Goal: Task Accomplishment & Management: Complete application form

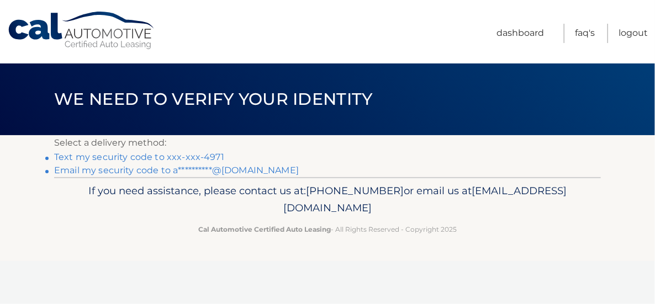
click at [208, 155] on link "Text my security code to xxx-xxx-4971" at bounding box center [139, 157] width 170 height 10
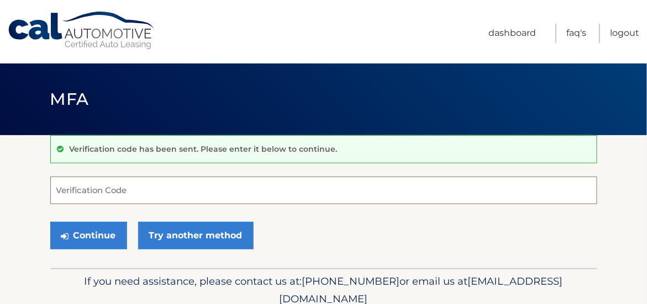
click at [118, 190] on input "Verification Code" at bounding box center [323, 191] width 547 height 28
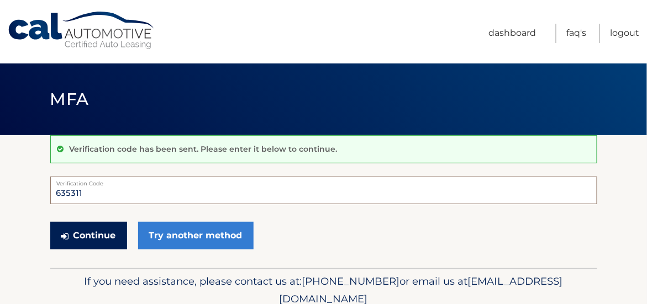
type input "635311"
click at [110, 235] on button "Continue" at bounding box center [88, 236] width 77 height 28
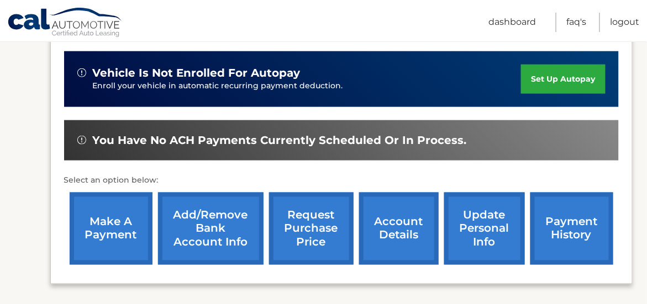
scroll to position [332, 0]
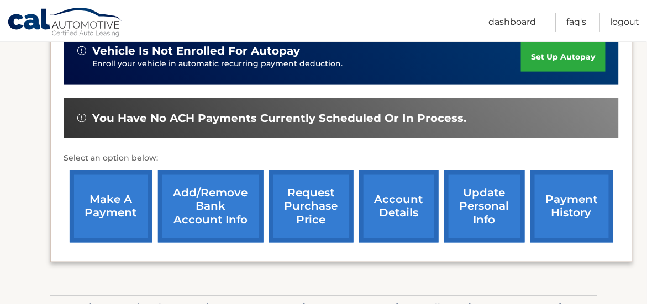
click at [115, 198] on link "make a payment" at bounding box center [111, 207] width 83 height 72
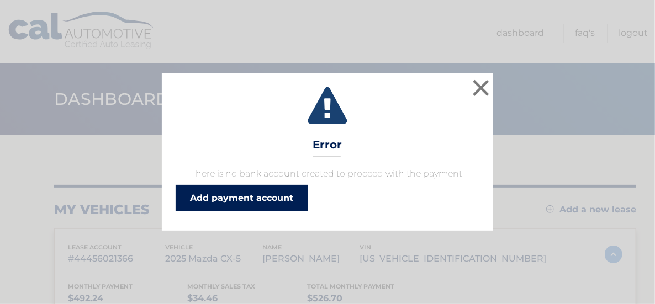
click at [252, 200] on link "Add payment account" at bounding box center [242, 198] width 133 height 27
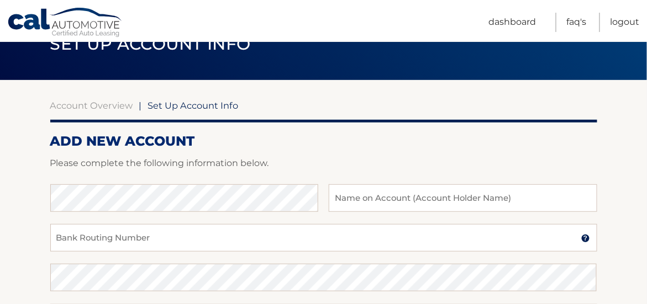
scroll to position [111, 0]
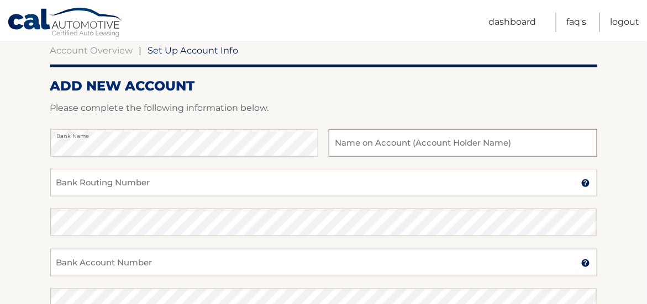
click at [375, 146] on input "text" at bounding box center [463, 143] width 268 height 28
type input "[PERSON_NAME]"
click at [118, 177] on input "Bank Routing Number" at bounding box center [323, 183] width 547 height 28
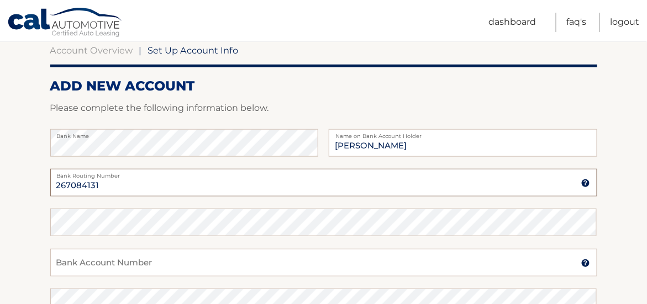
type input "267084131"
click at [160, 264] on input "Bank Account Number" at bounding box center [323, 263] width 547 height 28
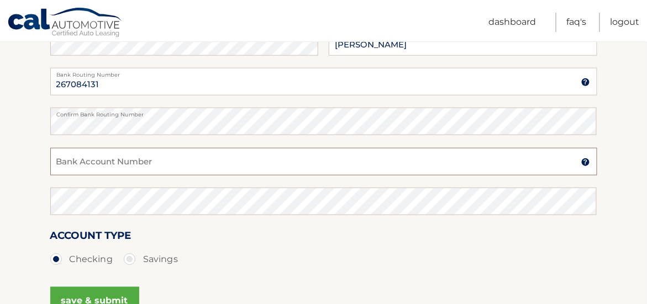
scroll to position [221, 0]
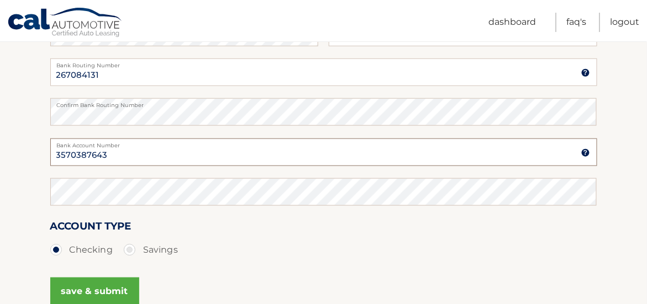
type input "3570387643"
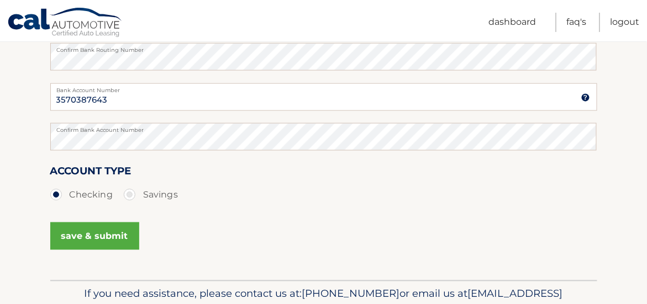
click at [119, 238] on button "save & submit" at bounding box center [94, 237] width 89 height 28
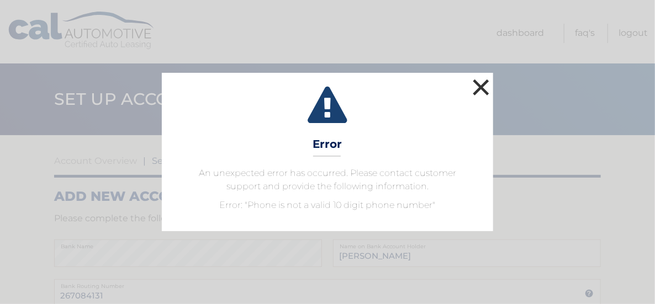
click at [475, 84] on button "×" at bounding box center [481, 87] width 22 height 22
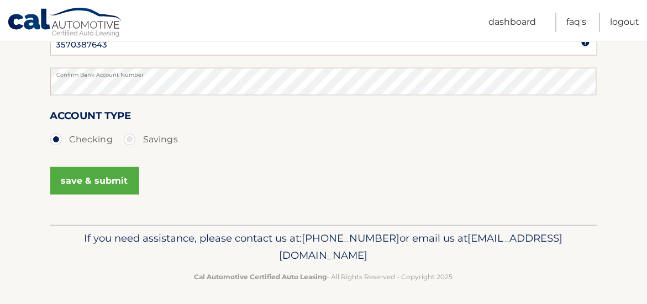
scroll to position [221, 0]
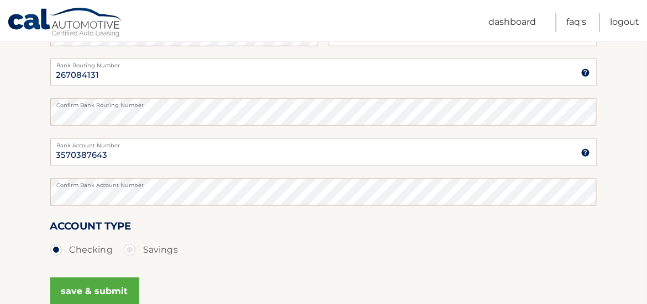
click at [584, 154] on img at bounding box center [585, 153] width 9 height 9
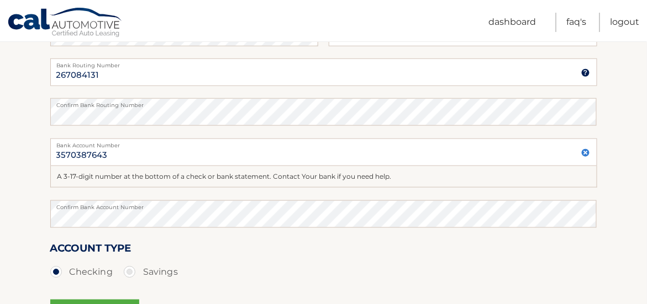
click at [340, 238] on div "Confirm Bank Account Number" at bounding box center [323, 221] width 547 height 40
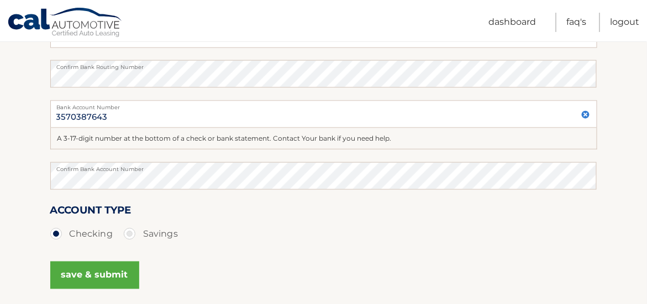
scroll to position [332, 0]
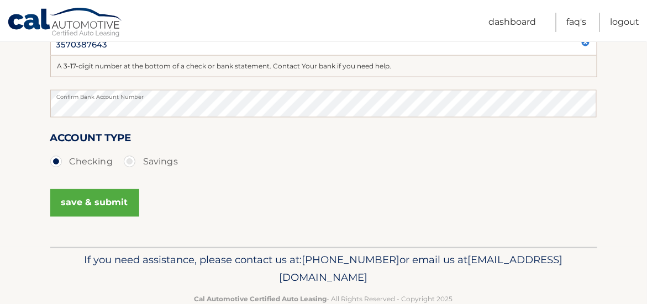
click at [99, 197] on button "save & submit" at bounding box center [94, 204] width 89 height 28
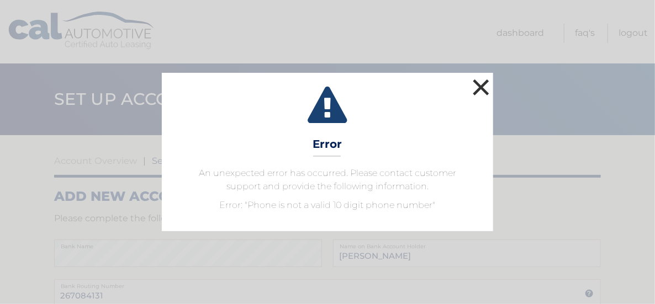
drag, startPoint x: 480, startPoint y: 87, endPoint x: 538, endPoint y: 88, distance: 58.0
click at [481, 87] on button "×" at bounding box center [481, 87] width 22 height 22
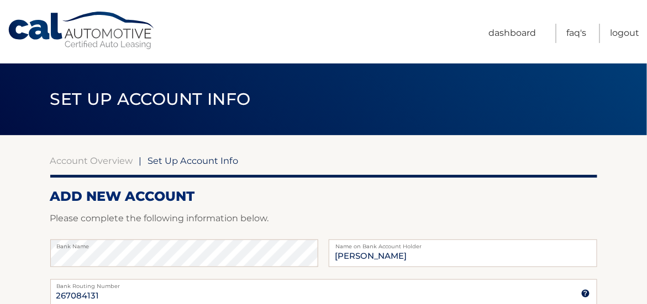
click at [220, 160] on span "Set Up Account Info" at bounding box center [193, 160] width 91 height 11
click at [513, 34] on link "Dashboard" at bounding box center [512, 33] width 48 height 19
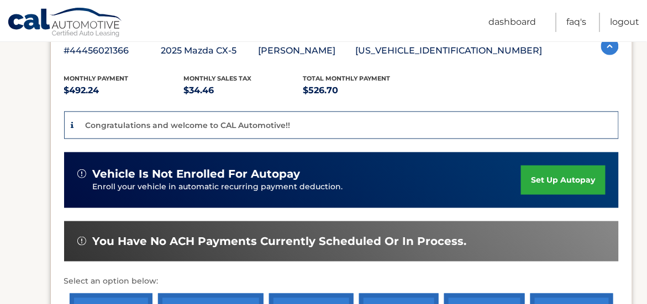
scroll to position [276, 0]
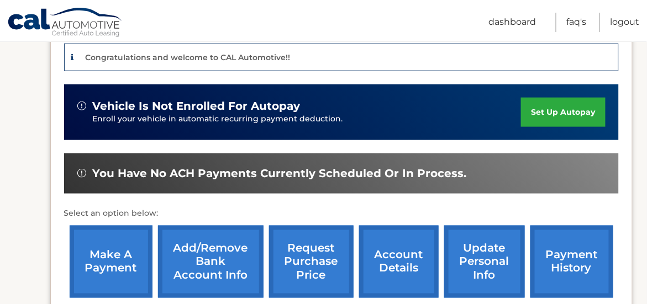
click at [78, 171] on img at bounding box center [81, 173] width 9 height 9
click at [432, 168] on span "You have no ACH payments currently scheduled or in process." at bounding box center [280, 174] width 374 height 14
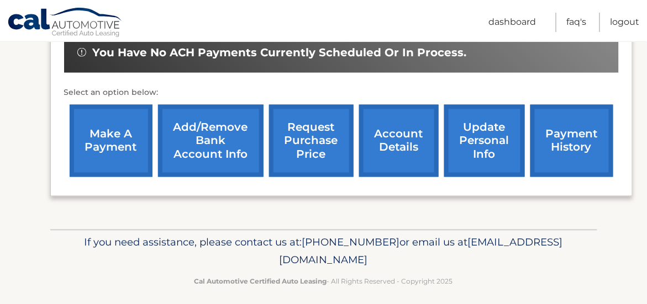
scroll to position [403, 0]
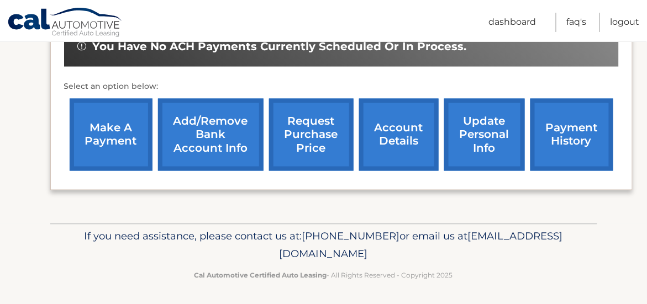
click at [125, 136] on link "make a payment" at bounding box center [111, 135] width 83 height 72
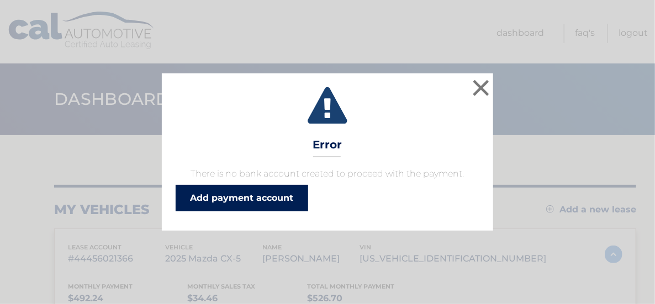
click at [267, 196] on link "Add payment account" at bounding box center [242, 198] width 133 height 27
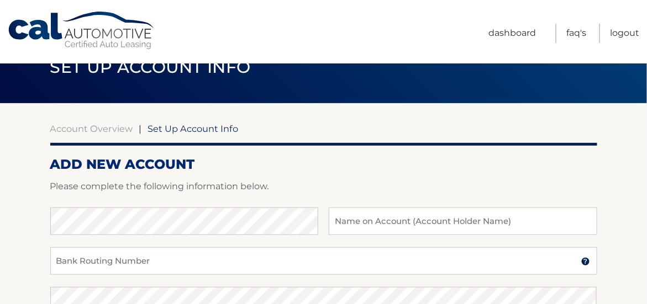
scroll to position [55, 0]
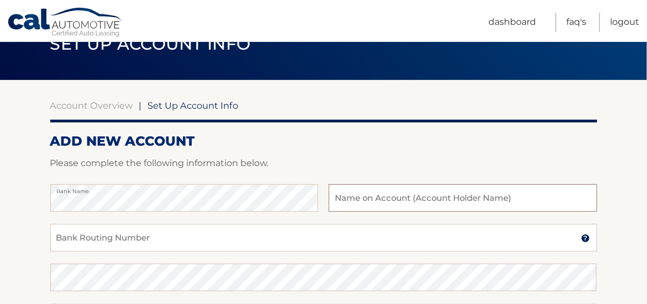
click at [468, 198] on input "text" at bounding box center [463, 199] width 268 height 28
type input "[PERSON_NAME]"
click at [193, 243] on input "Bank Routing Number" at bounding box center [323, 238] width 547 height 28
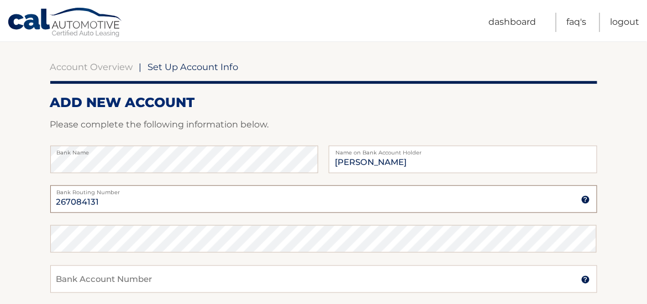
scroll to position [111, 0]
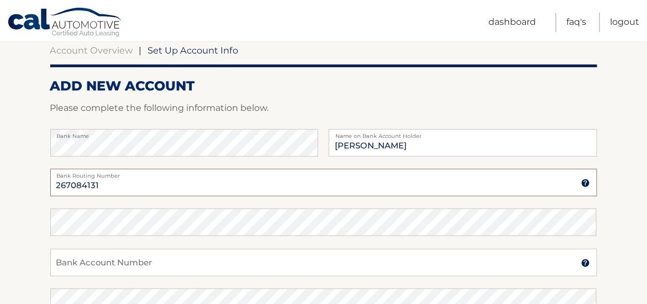
type input "267084131"
click at [166, 262] on input "Bank Account Number" at bounding box center [323, 263] width 547 height 28
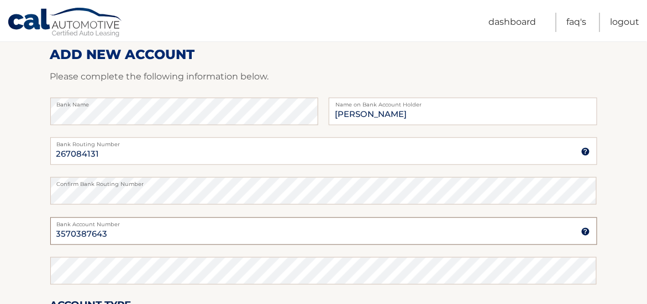
scroll to position [166, 0]
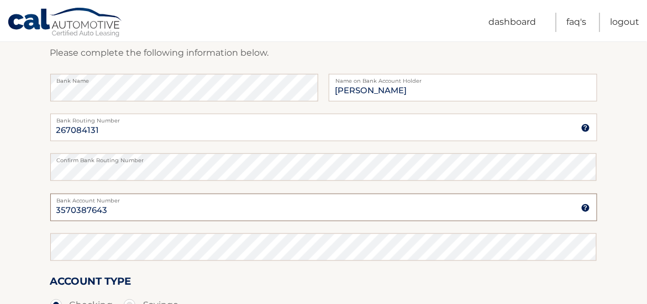
type input "3570387643"
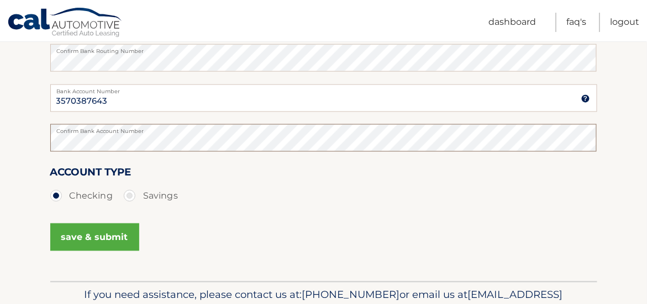
scroll to position [276, 0]
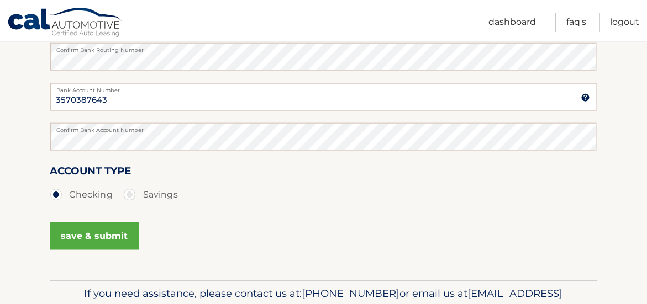
click at [55, 195] on label "Checking" at bounding box center [81, 195] width 62 height 22
click at [55, 195] on input "Checking" at bounding box center [60, 193] width 11 height 18
click at [117, 237] on button "save & submit" at bounding box center [94, 237] width 89 height 28
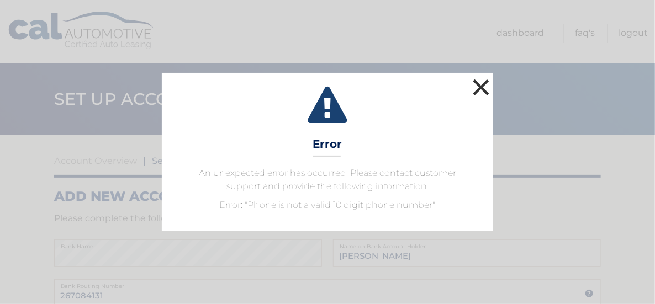
click at [479, 81] on button "×" at bounding box center [481, 87] width 22 height 22
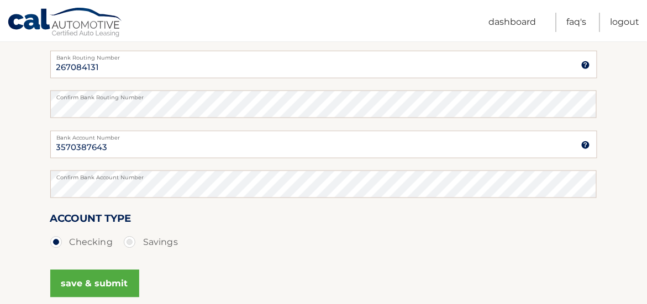
scroll to position [221, 0]
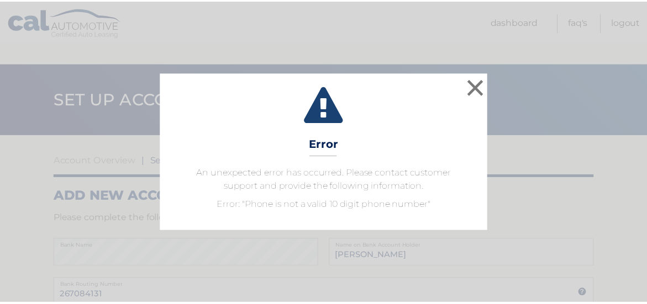
scroll to position [276, 0]
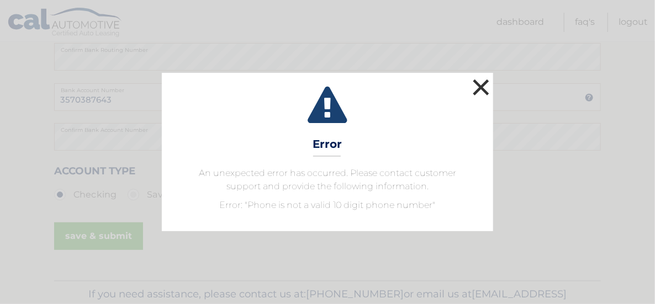
click at [482, 86] on button "×" at bounding box center [481, 87] width 22 height 22
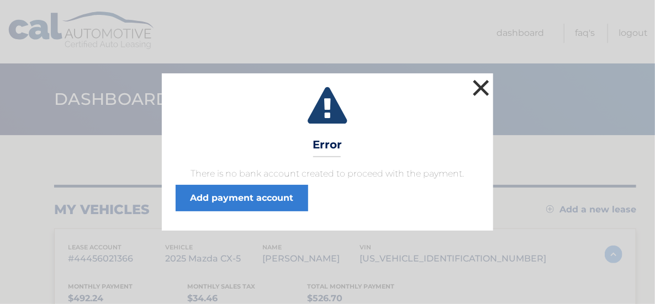
click at [475, 88] on button "×" at bounding box center [481, 88] width 22 height 22
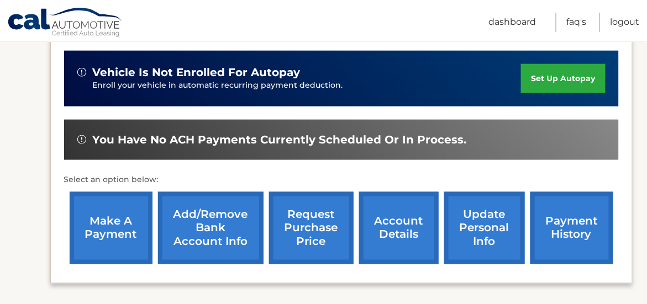
scroll to position [403, 0]
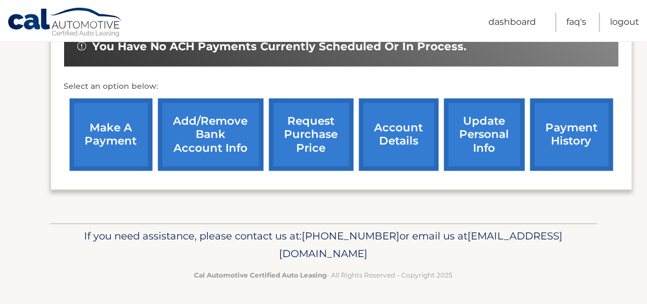
click at [122, 133] on link "make a payment" at bounding box center [111, 135] width 83 height 72
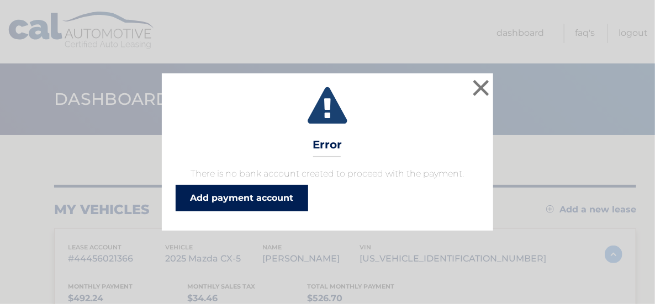
click at [287, 198] on link "Add payment account" at bounding box center [242, 198] width 133 height 27
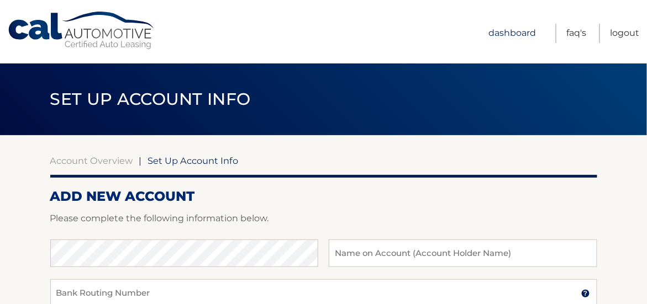
click at [519, 34] on link "Dashboard" at bounding box center [512, 33] width 48 height 19
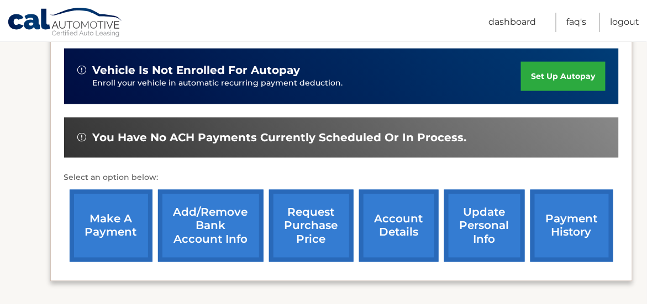
scroll to position [387, 0]
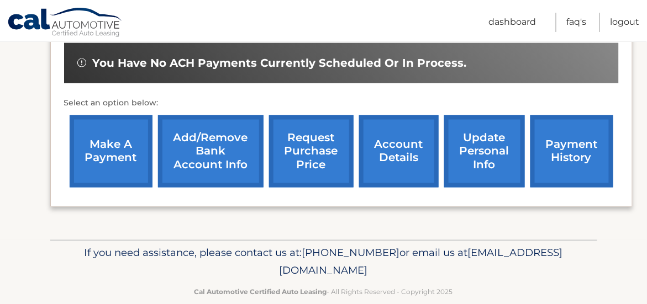
click at [122, 156] on link "make a payment" at bounding box center [111, 151] width 83 height 72
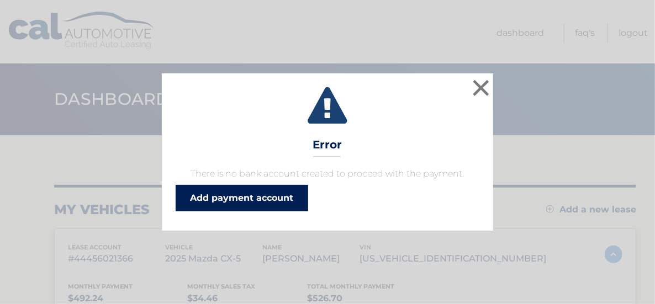
click at [245, 199] on link "Add payment account" at bounding box center [242, 198] width 133 height 27
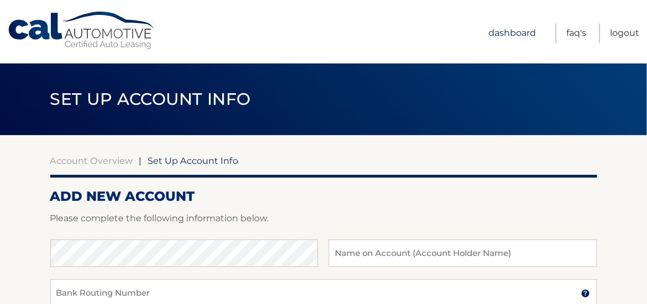
click at [529, 38] on link "Dashboard" at bounding box center [512, 33] width 48 height 19
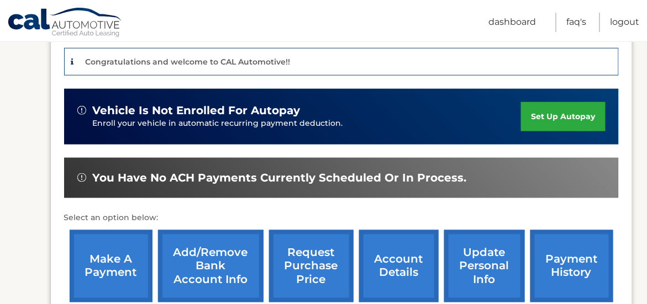
scroll to position [387, 0]
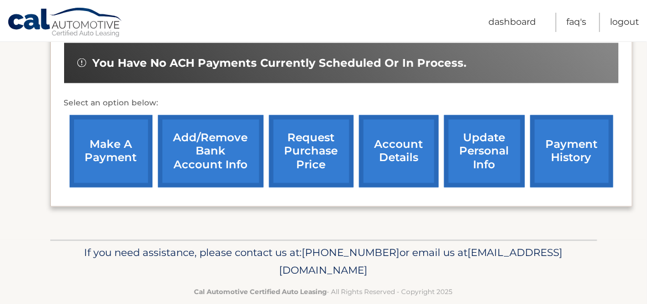
click at [206, 146] on link "Add/Remove bank account info" at bounding box center [211, 151] width 106 height 72
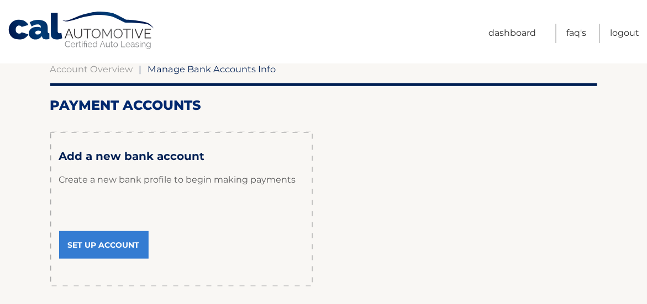
scroll to position [166, 0]
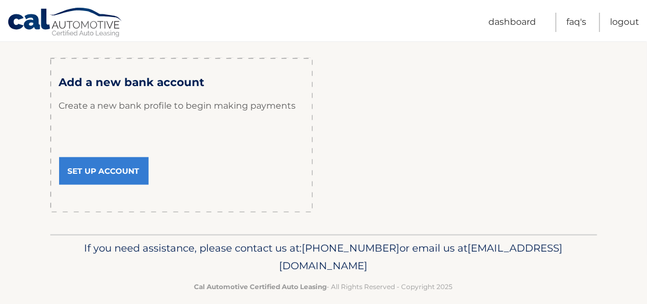
click at [107, 167] on link "Set Up Account" at bounding box center [104, 171] width 90 height 28
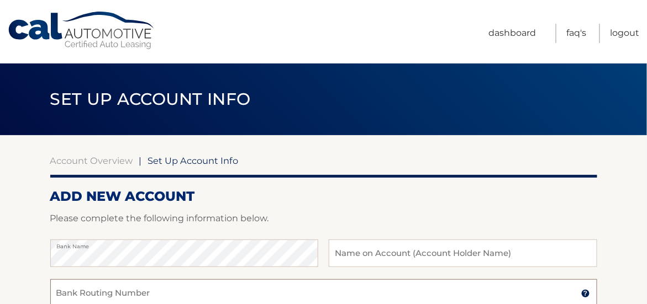
drag, startPoint x: 518, startPoint y: 293, endPoint x: 516, endPoint y: 281, distance: 12.4
click at [518, 290] on input "Bank Routing Number" at bounding box center [323, 294] width 547 height 28
click at [502, 257] on input "text" at bounding box center [463, 254] width 268 height 28
type input "[PERSON_NAME]"
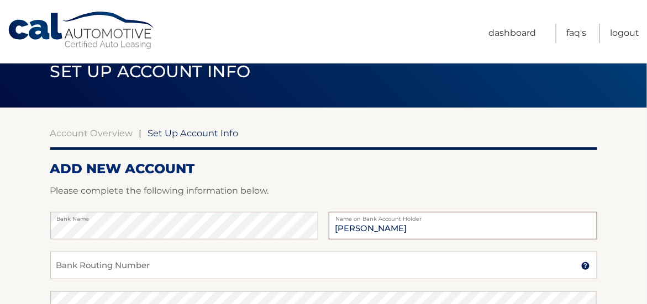
scroll to position [111, 0]
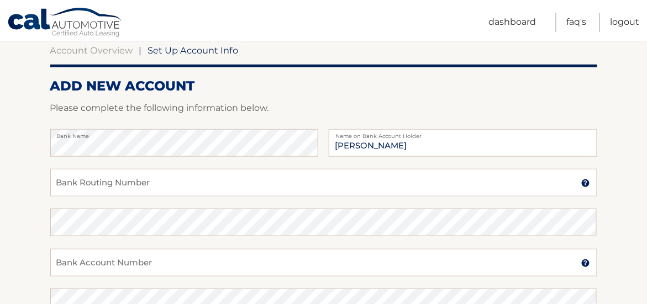
click at [129, 156] on div "Bank Name [PERSON_NAME] Name on Bank Account Holder" at bounding box center [323, 149] width 547 height 40
click at [149, 186] on input "Bank Routing Number" at bounding box center [323, 183] width 547 height 28
type input "267084131"
click at [173, 269] on input "Bank Account Number" at bounding box center [323, 263] width 547 height 28
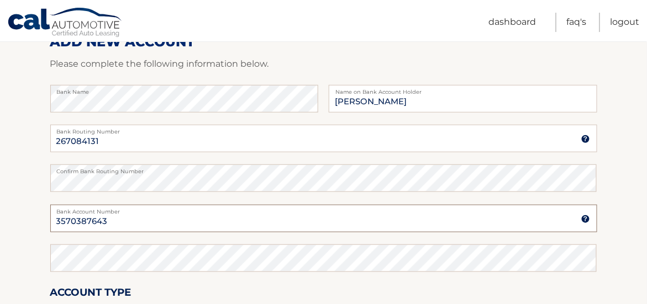
scroll to position [221, 0]
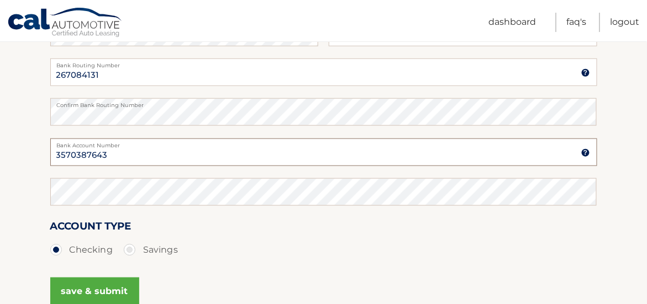
type input "3570387643"
click at [110, 288] on button "save & submit" at bounding box center [94, 292] width 89 height 28
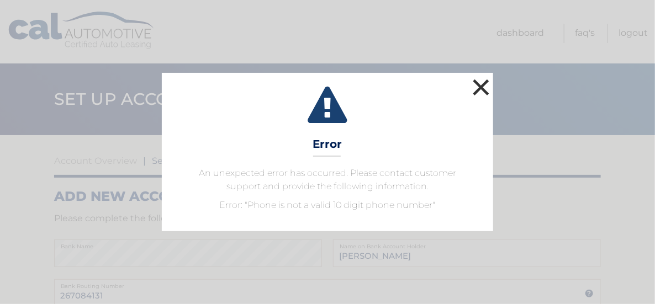
click at [486, 83] on button "×" at bounding box center [481, 87] width 22 height 22
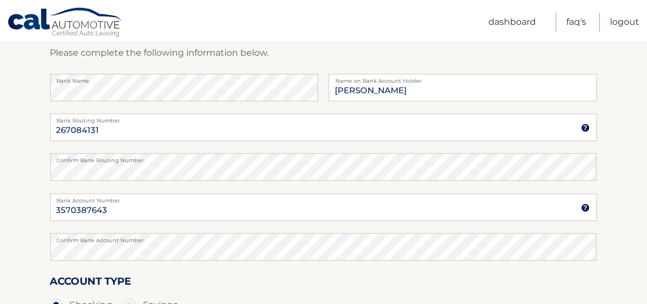
scroll to position [221, 0]
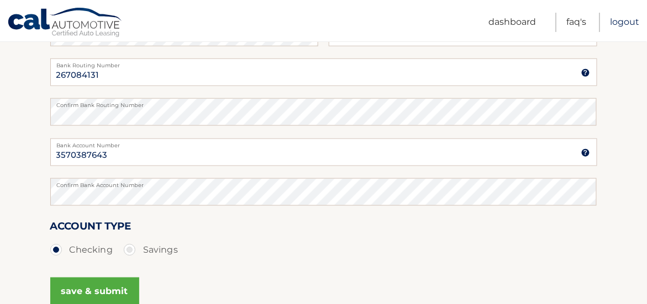
click at [616, 22] on link "Logout" at bounding box center [625, 22] width 29 height 19
